Goal: Task Accomplishment & Management: Use online tool/utility

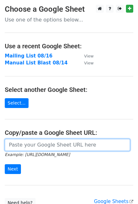
click at [30, 145] on input "url" at bounding box center [67, 145] width 125 height 12
paste input "[URL][DOMAIN_NAME]"
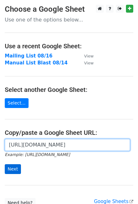
type input "[URL][DOMAIN_NAME]"
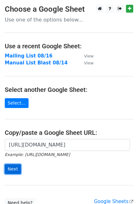
click at [6, 172] on input "Next" at bounding box center [13, 169] width 16 height 10
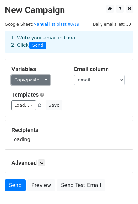
click at [41, 83] on link "Copy/paste..." at bounding box center [30, 80] width 39 height 10
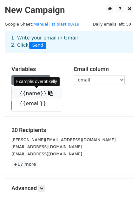
click at [48, 94] on icon at bounding box center [50, 93] width 5 height 5
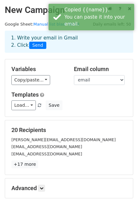
click at [80, 105] on div "Load... No templates saved Save" at bounding box center [69, 106] width 124 height 10
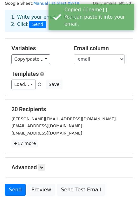
scroll to position [67, 0]
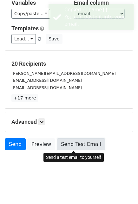
click at [74, 145] on link "Send Test Email" at bounding box center [81, 144] width 48 height 12
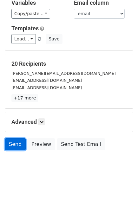
click at [11, 142] on link "Send" at bounding box center [15, 144] width 21 height 12
